Goal: Task Accomplishment & Management: Complete application form

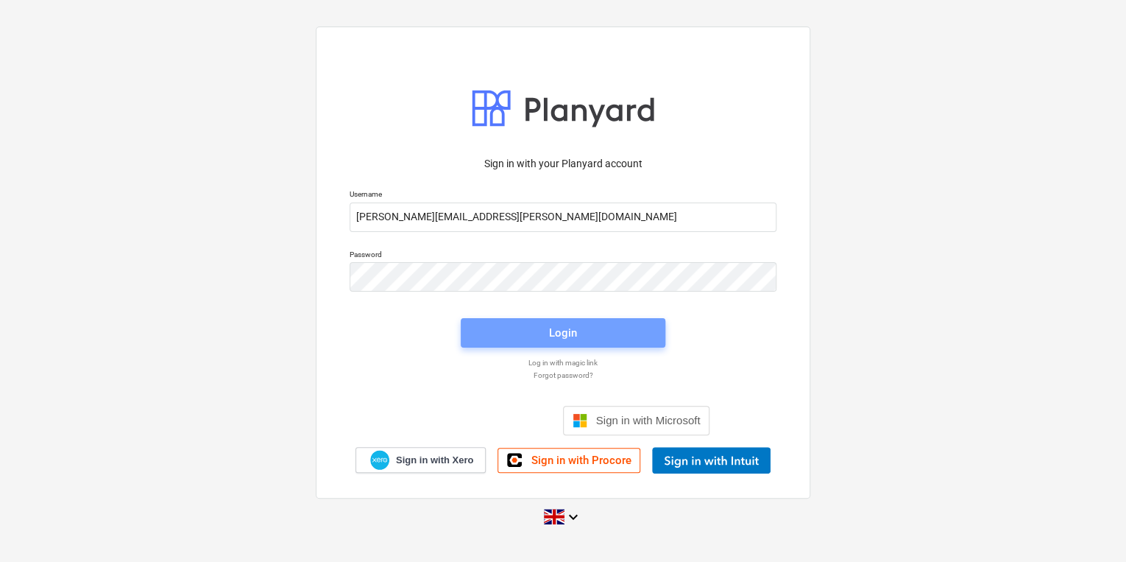
click at [554, 336] on div "Login" at bounding box center [563, 332] width 28 height 19
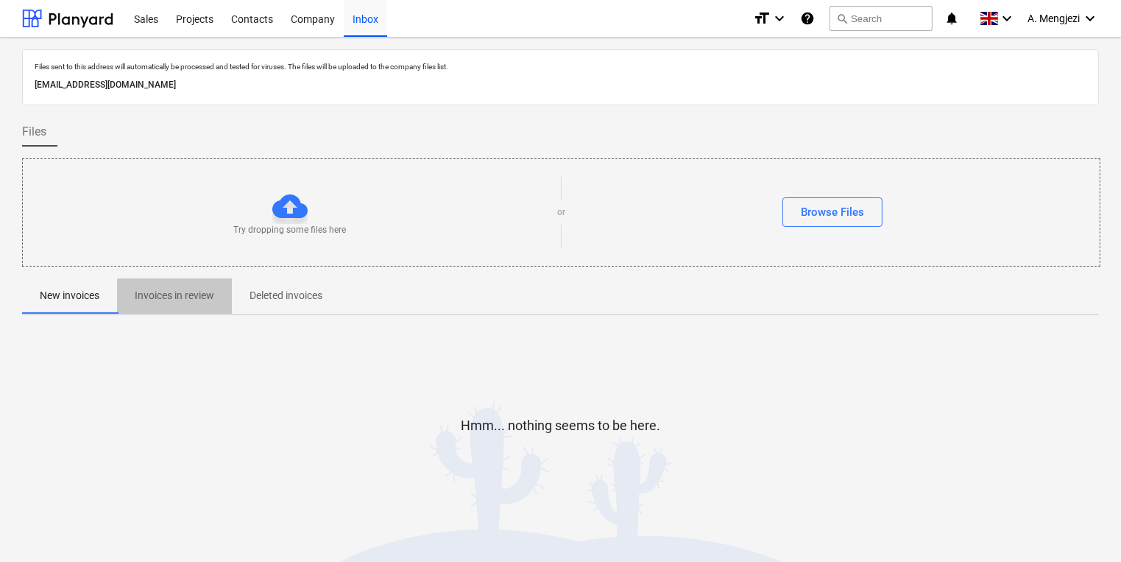
click at [167, 290] on p "Invoices in review" at bounding box center [175, 295] width 80 height 15
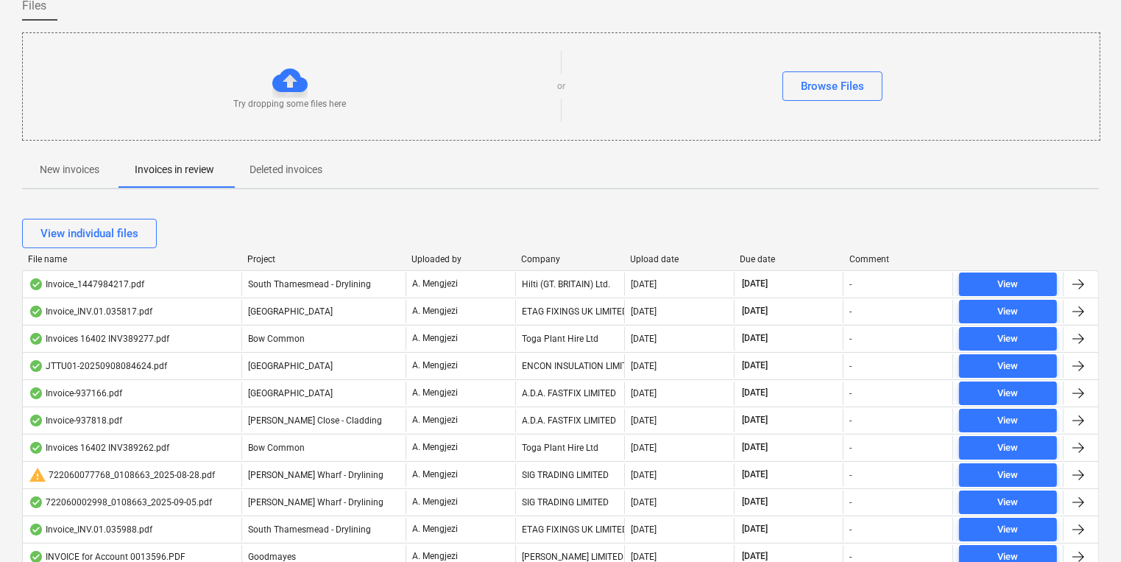
scroll to position [177, 0]
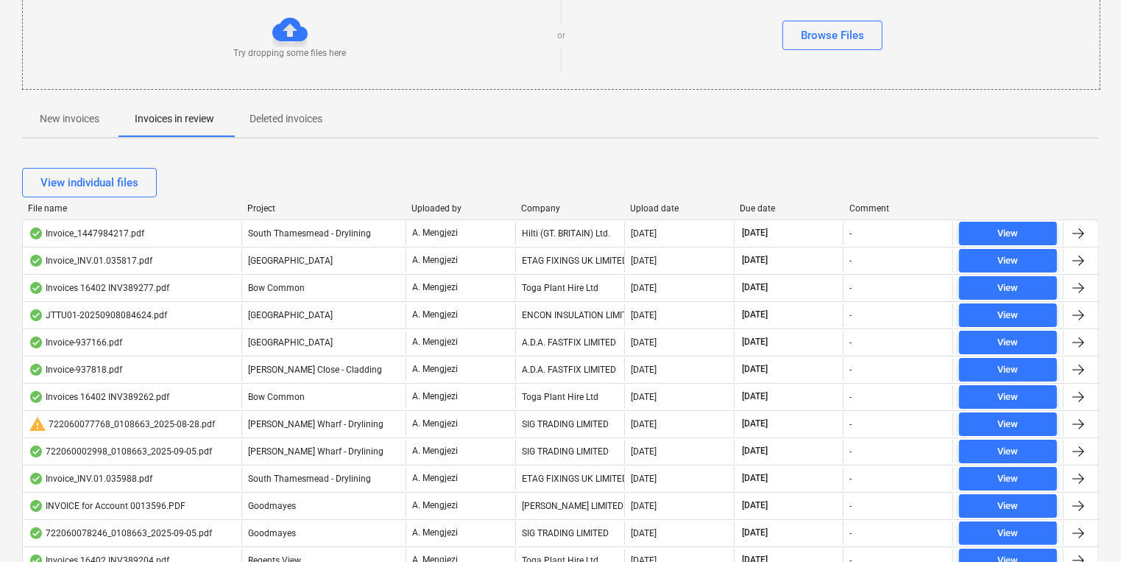
click at [548, 201] on div "View individual files" at bounding box center [560, 182] width 1077 height 41
click at [546, 203] on div "Company" at bounding box center [570, 208] width 98 height 10
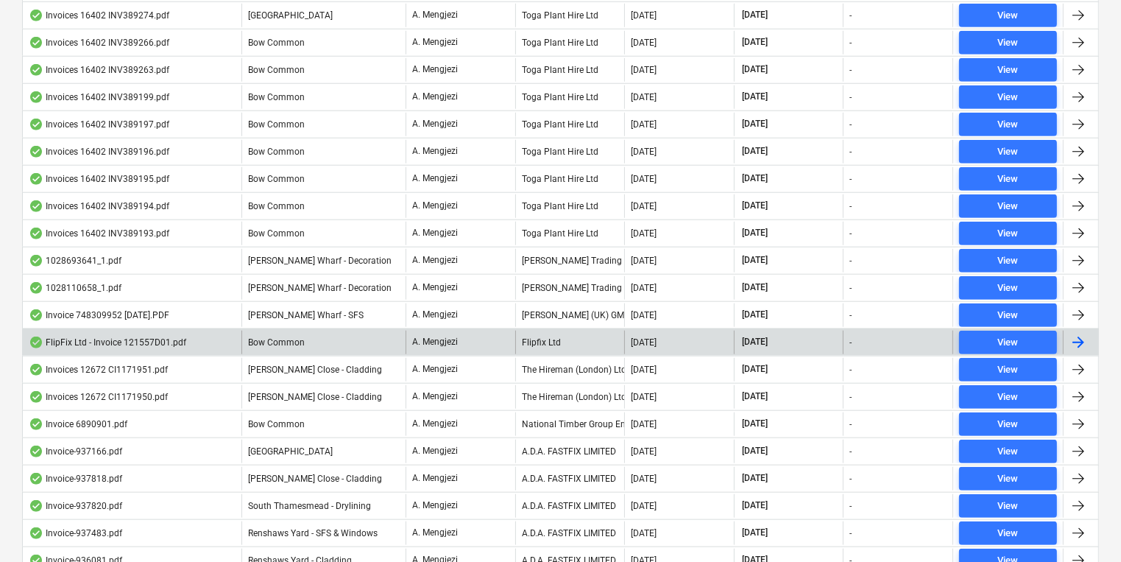
scroll to position [1590, 0]
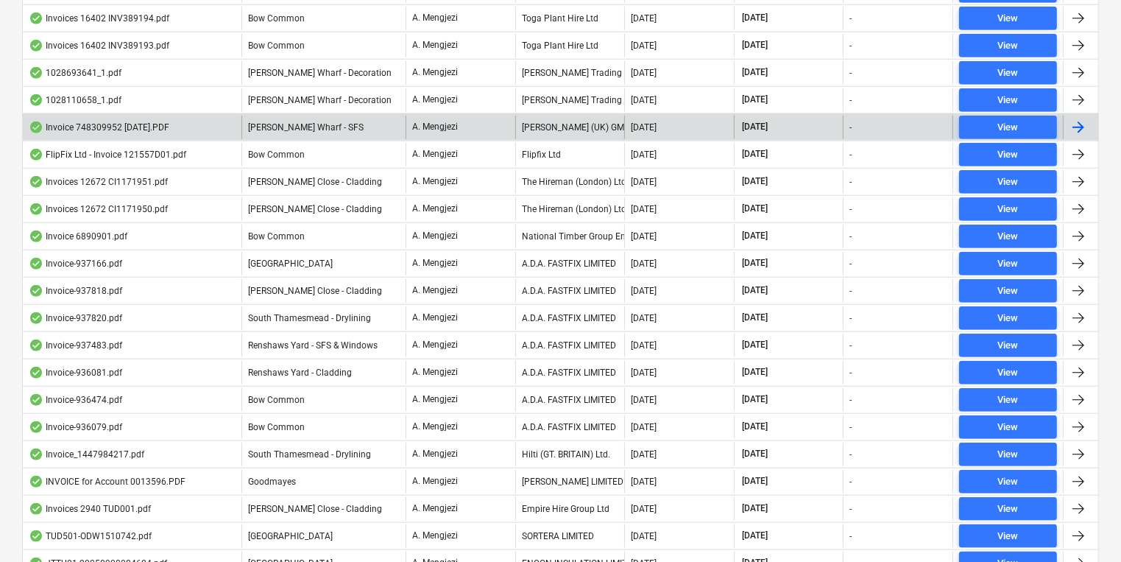
click at [557, 116] on div "[PERSON_NAME] (UK) GMBH" at bounding box center [570, 128] width 110 height 24
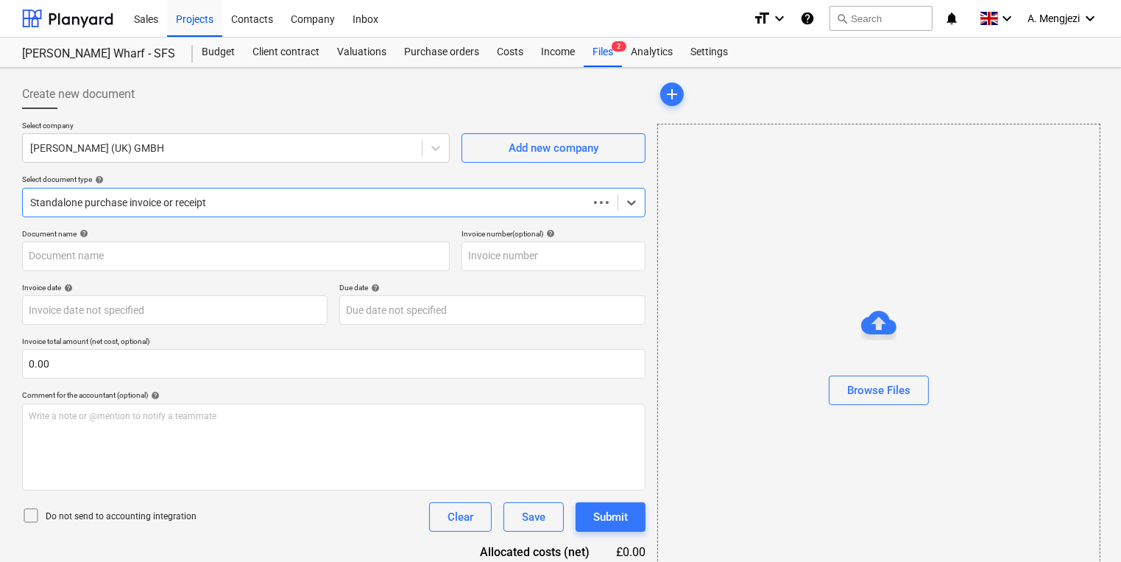
type input "748309952"
type input "[DATE]"
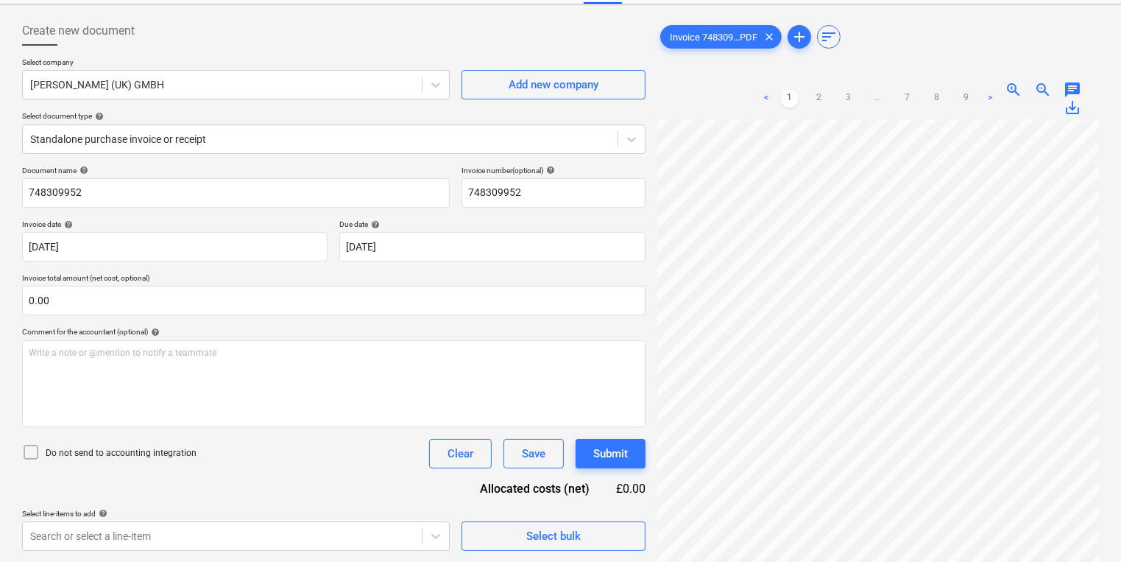
scroll to position [12, 0]
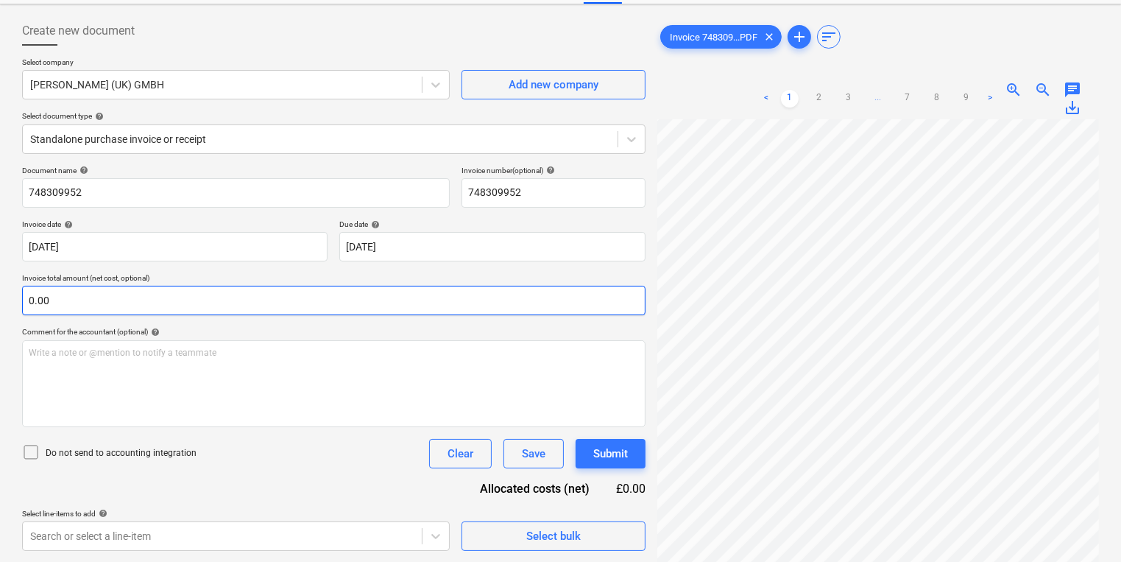
click at [563, 289] on div "Create new document Select company [PERSON_NAME] (UK) GMBH Add new company Sele…" at bounding box center [560, 283] width 1089 height 546
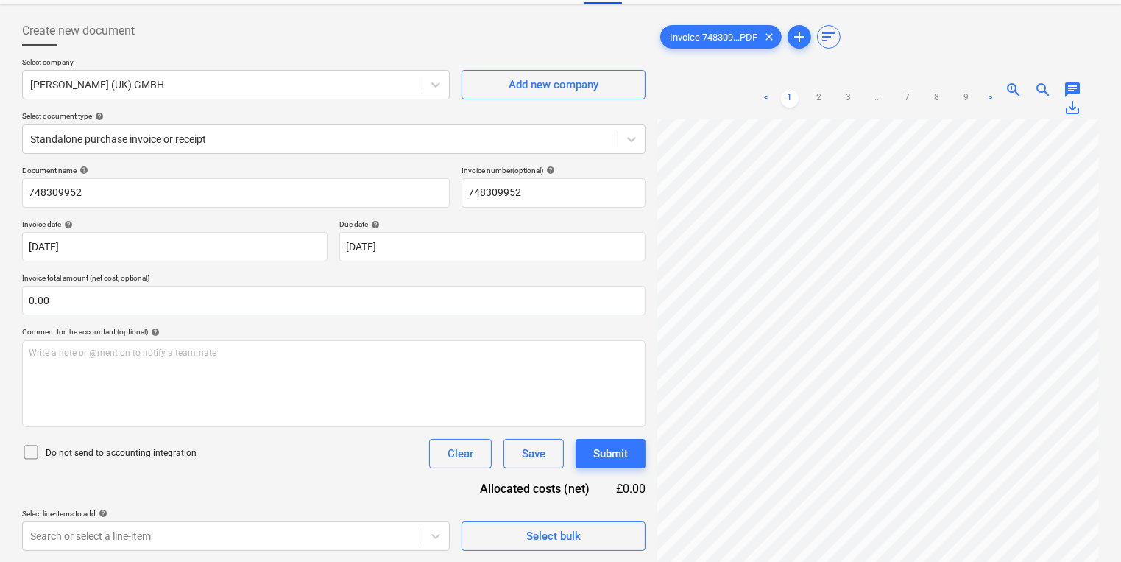
scroll to position [0, 139]
click at [1121, 297] on html "Sales Projects Contacts Company Inbox format_size keyboard_arrow_down help sear…" at bounding box center [560, 218] width 1121 height 562
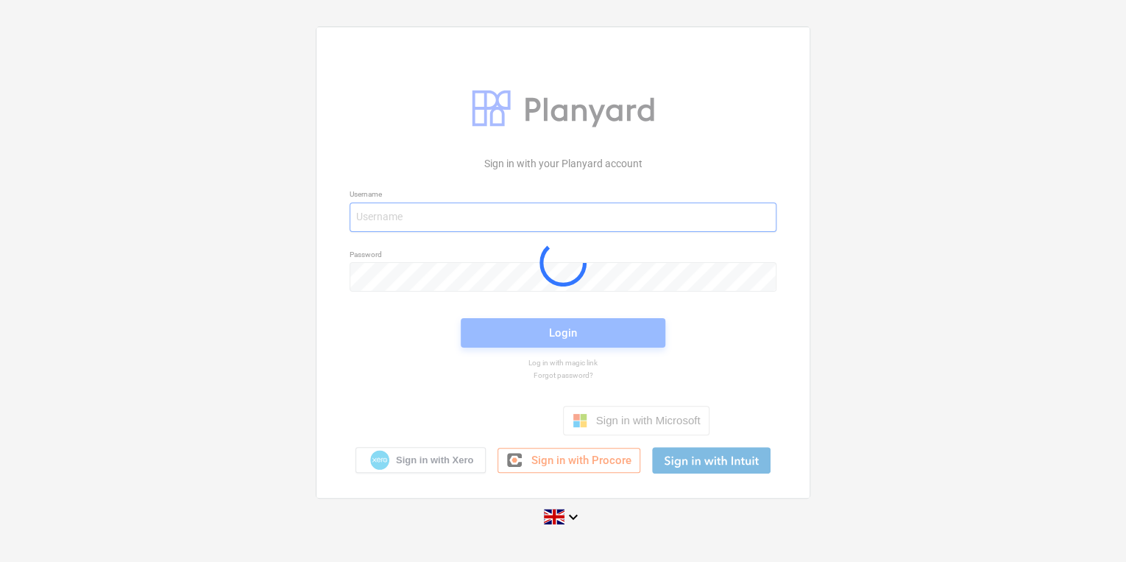
type input "[PERSON_NAME][EMAIL_ADDRESS][PERSON_NAME][DOMAIN_NAME]"
click at [561, 341] on div at bounding box center [563, 262] width 493 height 470
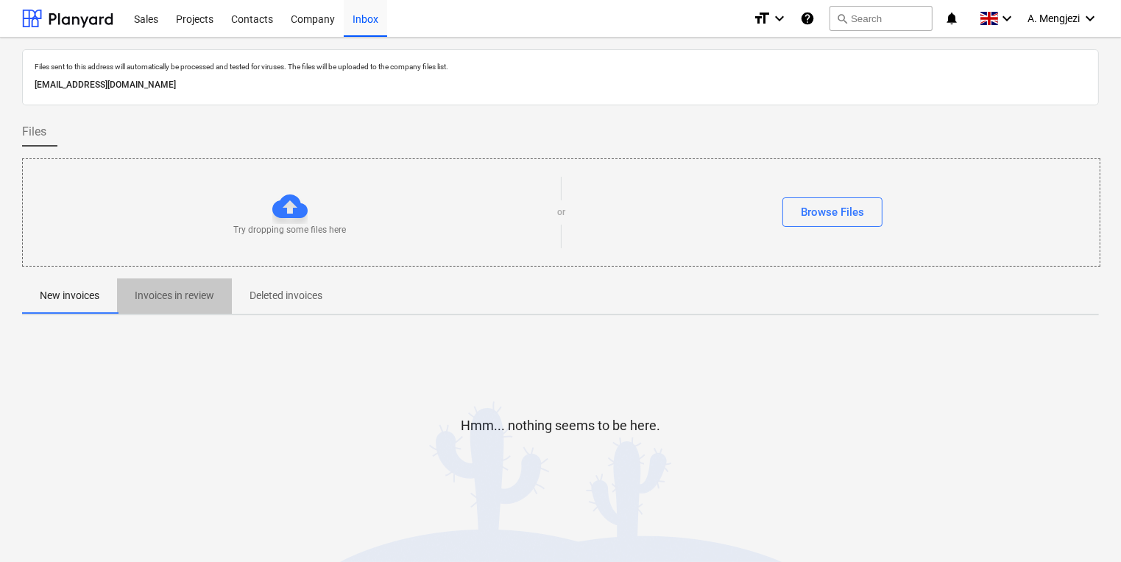
click at [171, 289] on button "Invoices in review" at bounding box center [174, 295] width 115 height 35
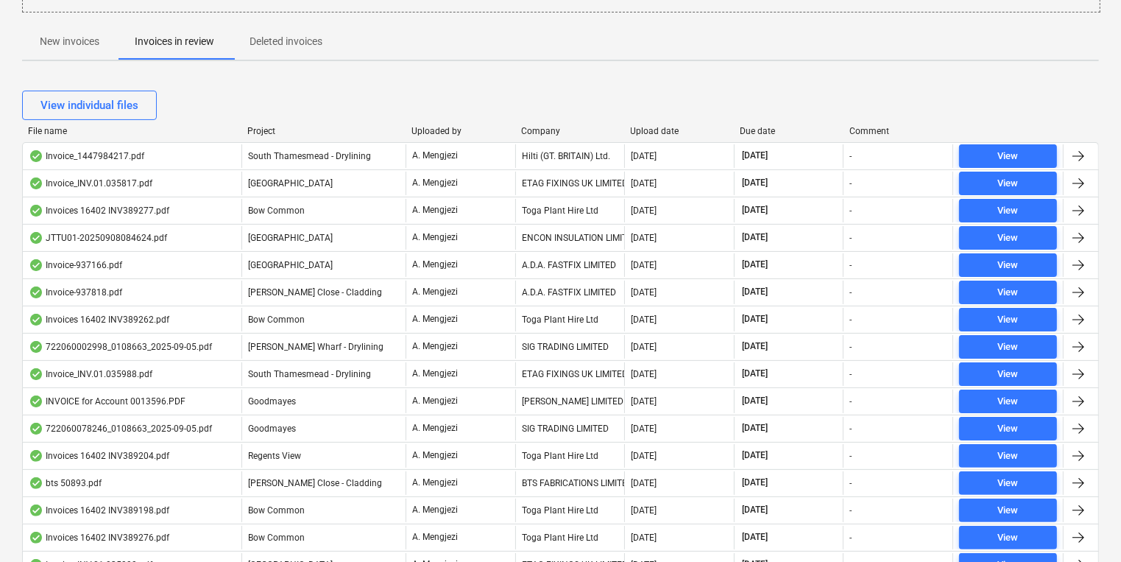
scroll to position [244, 0]
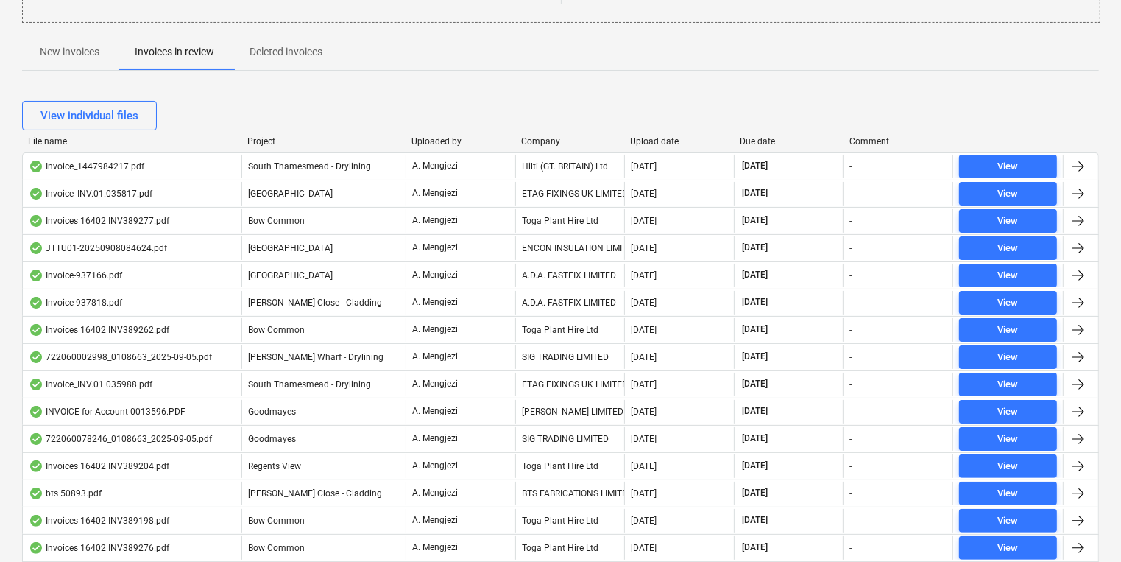
click at [537, 146] on div "File name Project Uploaded by Company Upload date Due date Comment" at bounding box center [560, 144] width 1077 height 16
click at [537, 145] on div "Company" at bounding box center [570, 141] width 98 height 10
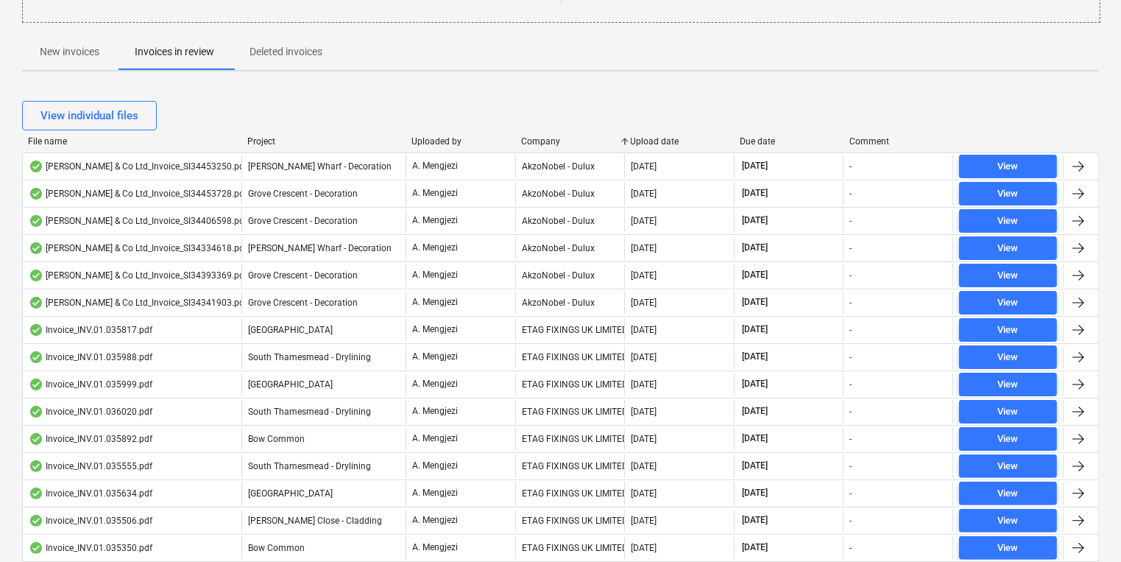
click at [537, 142] on div "Company" at bounding box center [570, 141] width 98 height 10
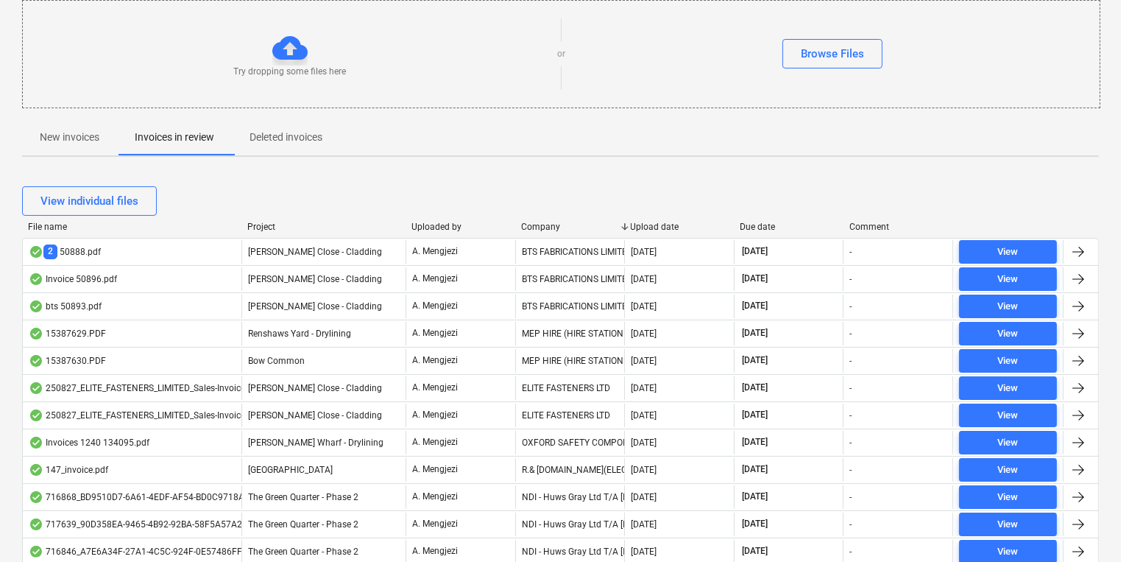
scroll to position [236, 0]
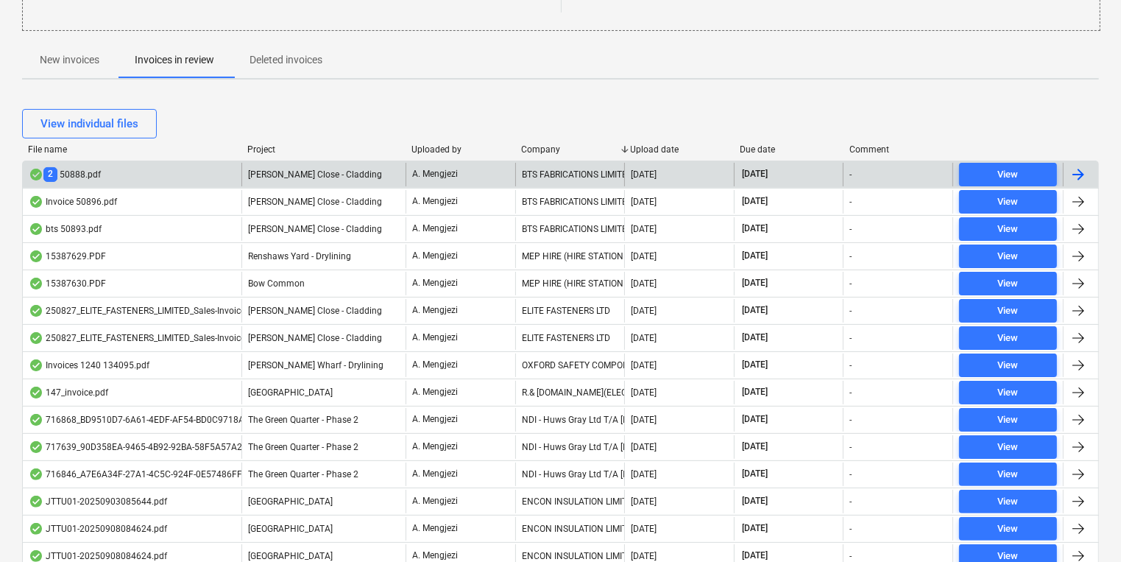
drag, startPoint x: 536, startPoint y: 153, endPoint x: 537, endPoint y: 161, distance: 7.4
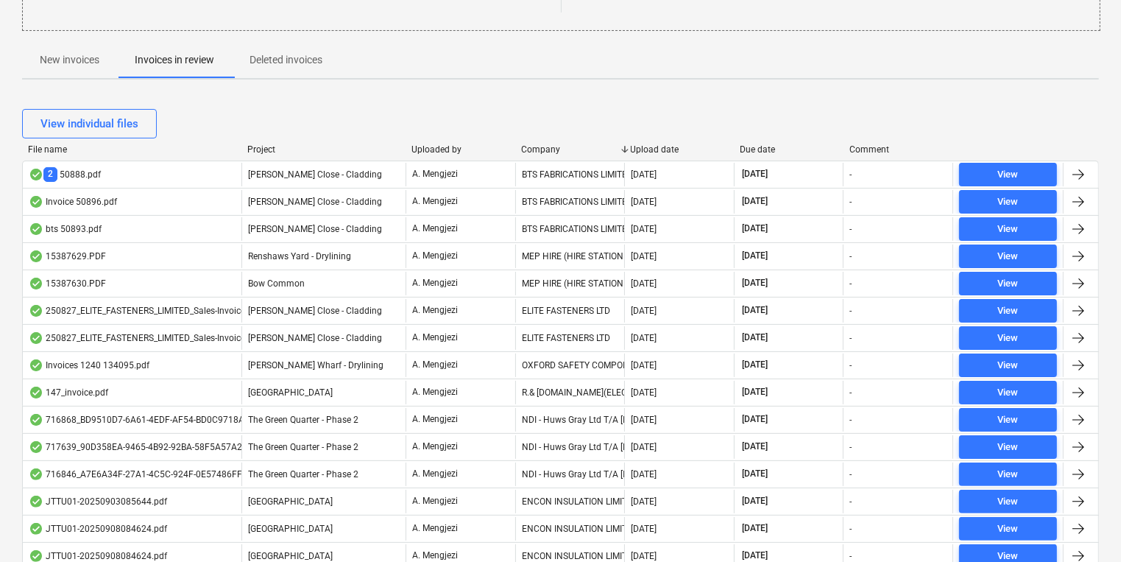
click at [536, 155] on div "File name Project Uploaded by Company Upload date Due date Comment" at bounding box center [560, 152] width 1077 height 16
click at [536, 148] on div "Company" at bounding box center [570, 149] width 98 height 10
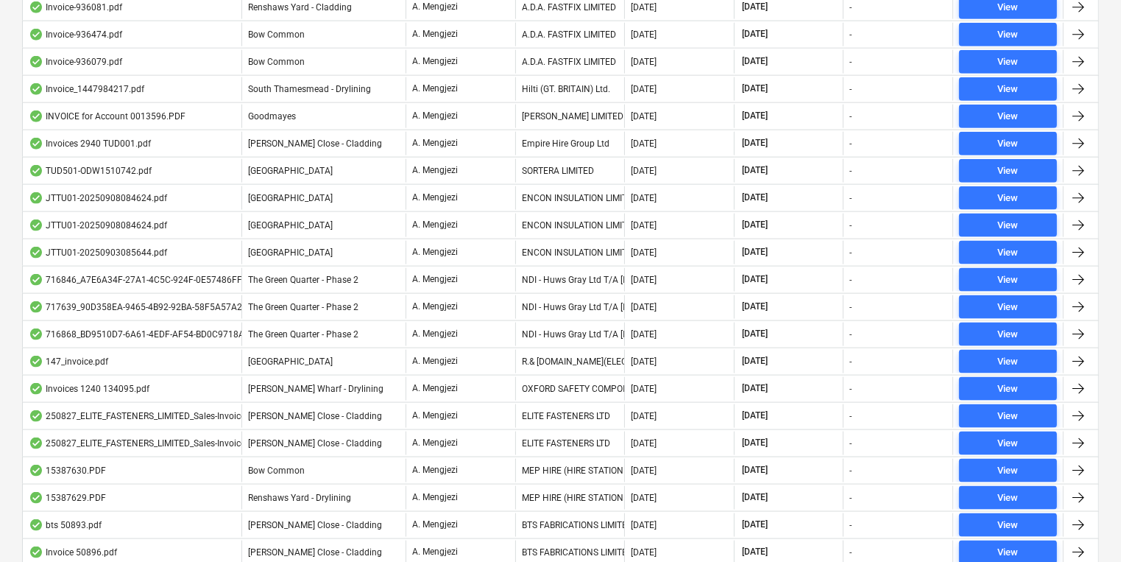
scroll to position [1944, 0]
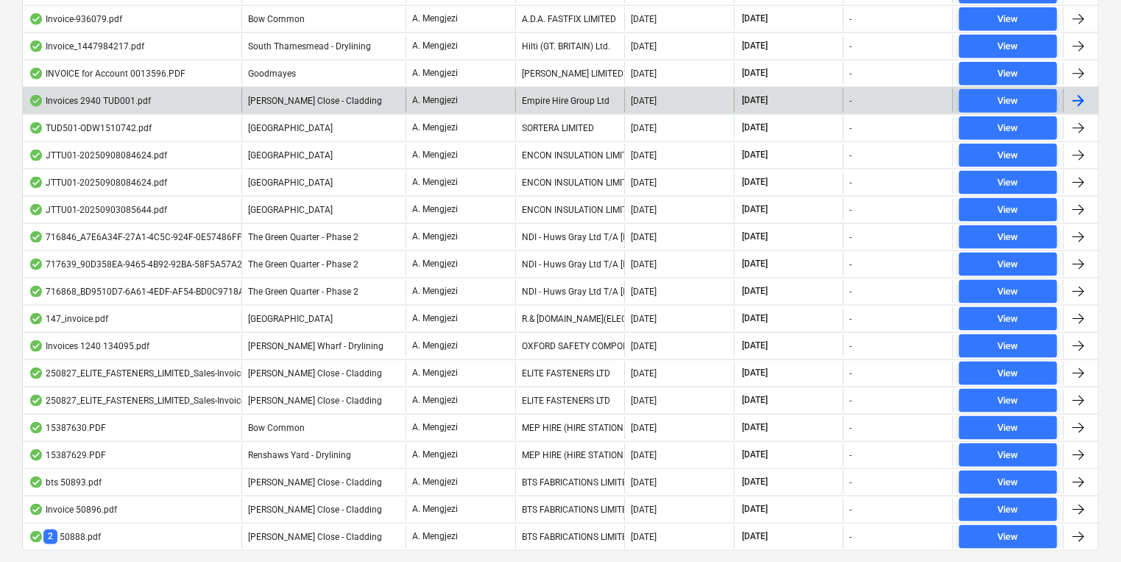
click at [553, 89] on div "Empire Hire Group Ltd" at bounding box center [570, 101] width 110 height 24
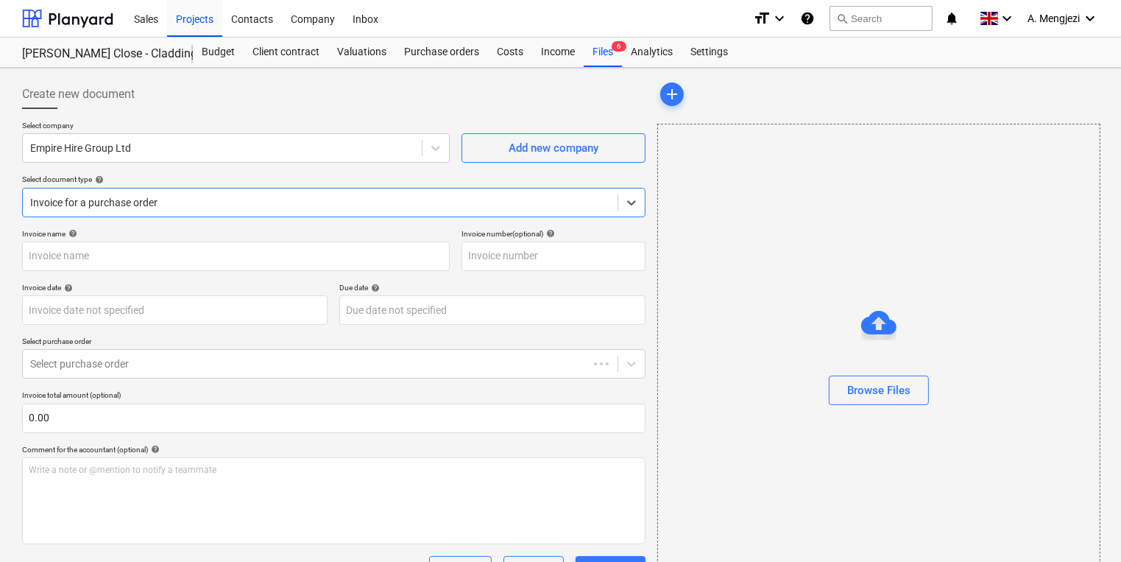
type input "IN75825"
type input "29 Aug 2025"
type input "[DATE]"
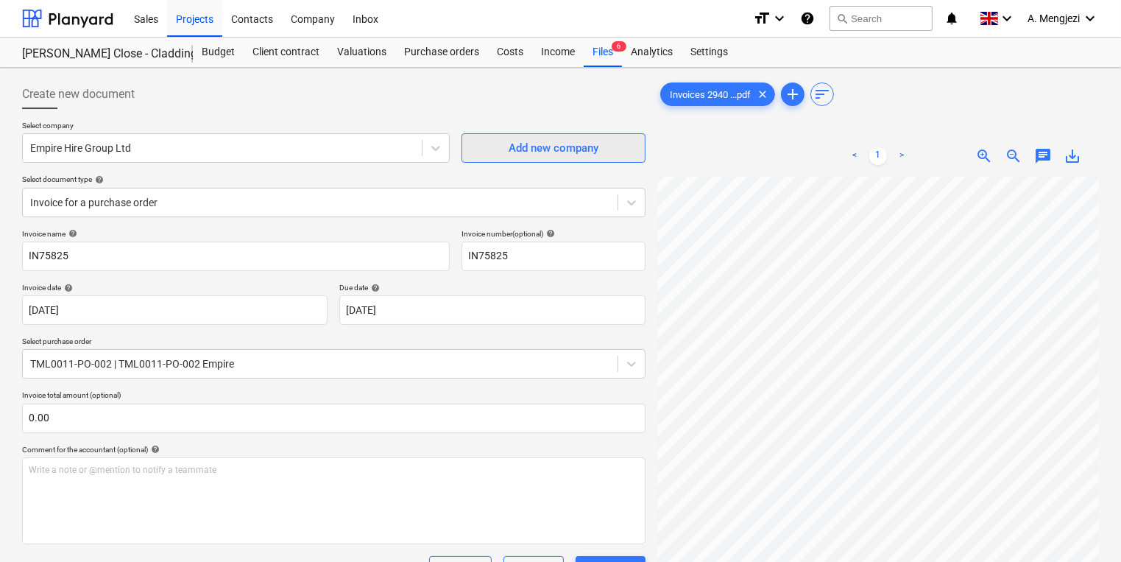
scroll to position [12, 129]
click at [367, 19] on div "Inbox" at bounding box center [365, 18] width 43 height 38
